Goal: Browse casually: Explore the website without a specific task or goal

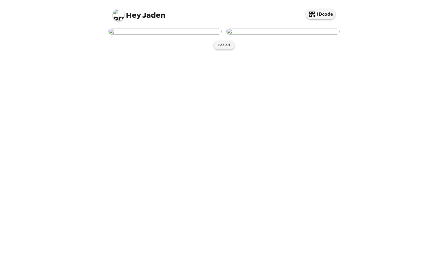
click at [185, 35] on img at bounding box center [164, 31] width 113 height 7
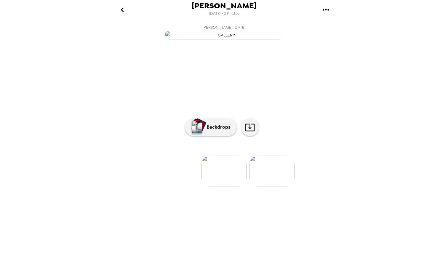
click at [273, 186] on img at bounding box center [271, 170] width 45 height 31
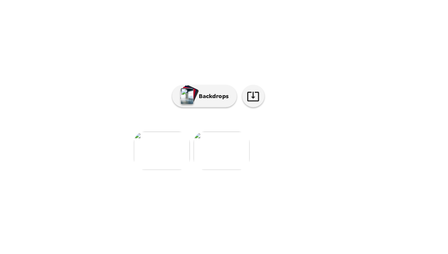
click at [194, 186] on img at bounding box center [176, 170] width 45 height 31
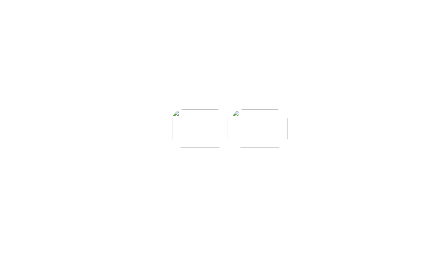
scroll to position [0, 0]
